Goal: Information Seeking & Learning: Learn about a topic

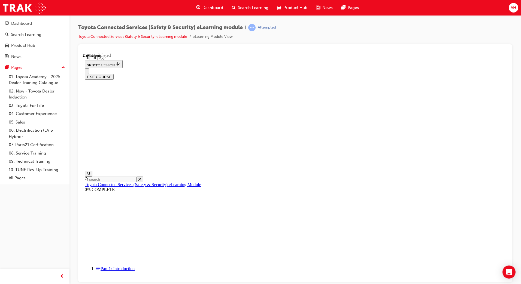
scroll to position [17, 0]
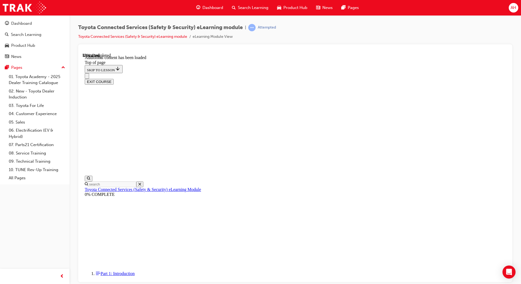
scroll to position [162, 0]
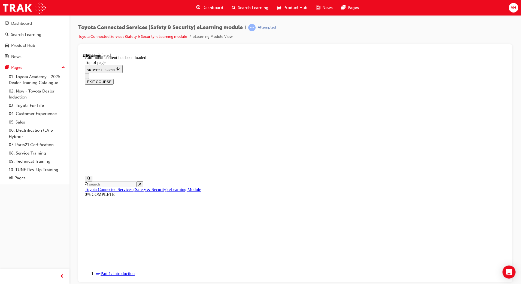
drag, startPoint x: 331, startPoint y: 275, endPoint x: 340, endPoint y: 270, distance: 10.7
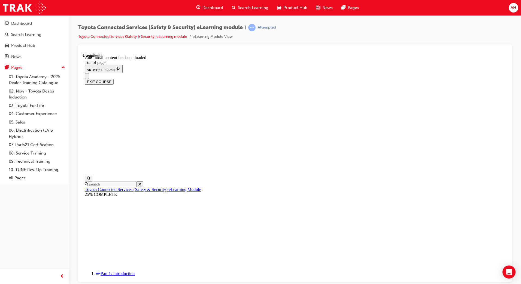
drag, startPoint x: 336, startPoint y: 212, endPoint x: 492, endPoint y: 162, distance: 164.5
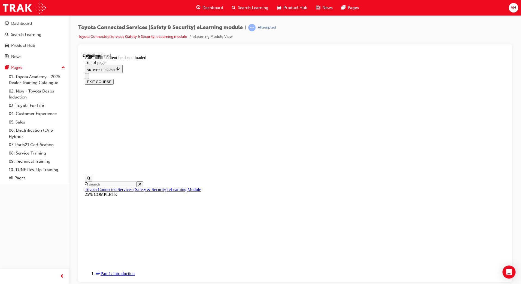
scroll to position [104, 0]
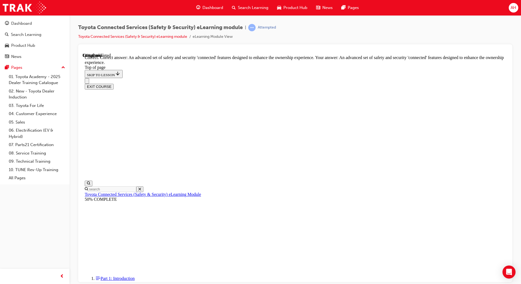
scroll to position [89, 0]
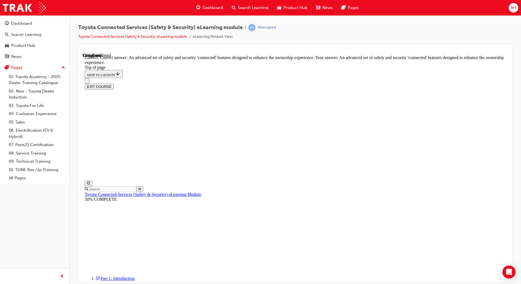
drag, startPoint x: 248, startPoint y: 253, endPoint x: 314, endPoint y: 241, distance: 67.5
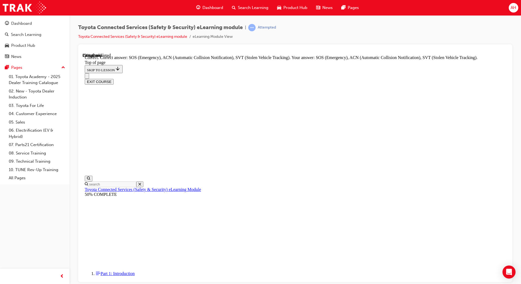
scroll to position [104, 0]
drag, startPoint x: 328, startPoint y: 256, endPoint x: 387, endPoint y: 244, distance: 60.6
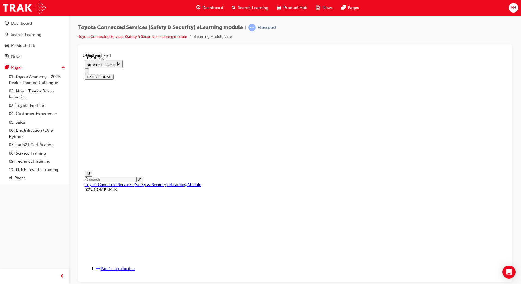
drag, startPoint x: 248, startPoint y: 226, endPoint x: 264, endPoint y: 248, distance: 27.2
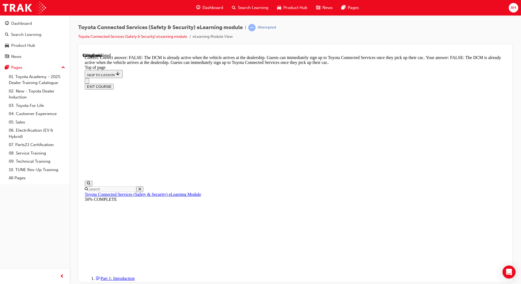
scroll to position [68, 0]
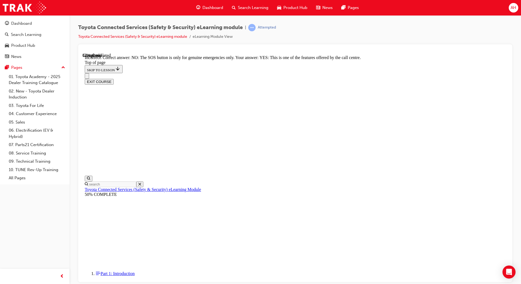
scroll to position [51, 0]
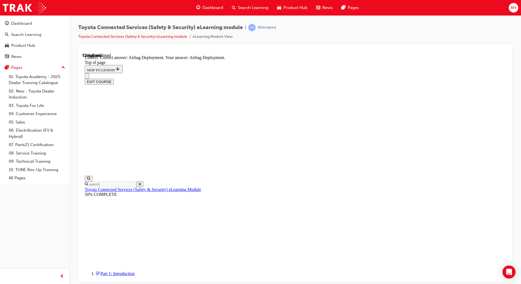
scroll to position [76, 0]
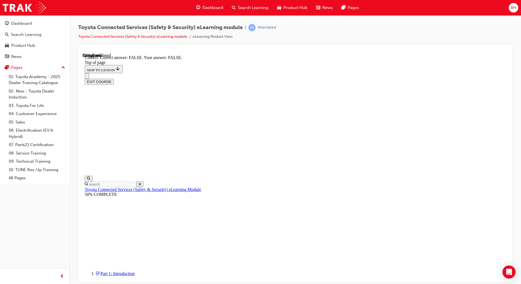
scroll to position [51, 0]
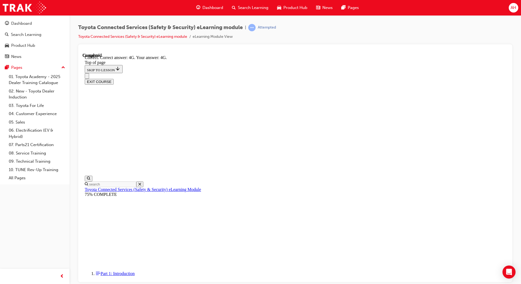
scroll to position [86, 0]
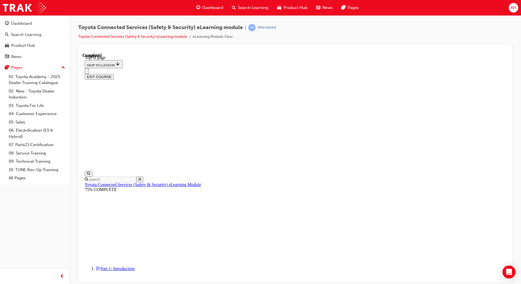
scroll to position [66, 0]
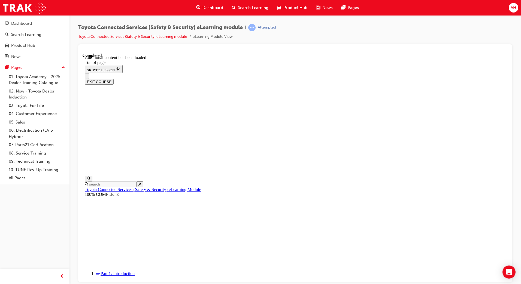
scroll to position [131, 0]
click at [114, 79] on button "EXIT COURSE" at bounding box center [99, 82] width 29 height 6
